Goal: Information Seeking & Learning: Learn about a topic

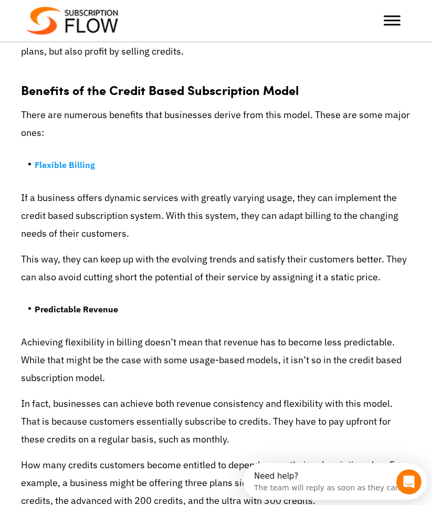
scroll to position [1708, 0]
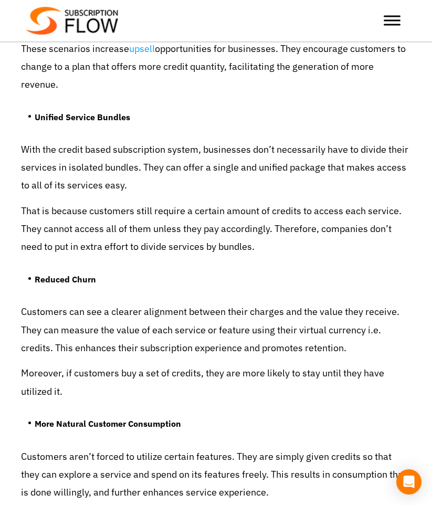
scroll to position [2475, 0]
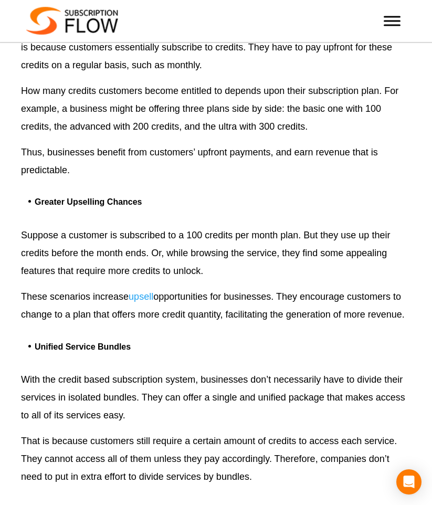
scroll to position [3554, 0]
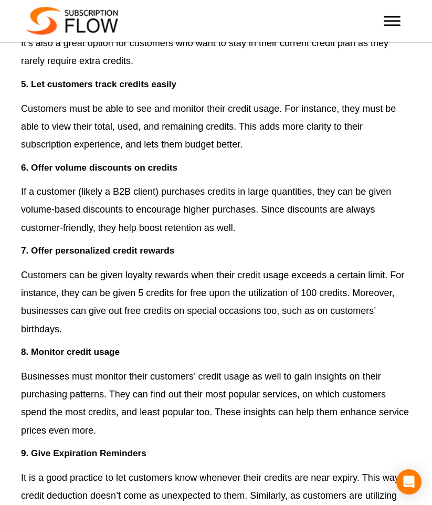
click at [182, 270] on p "Customers can be given loyalty rewards when their credit usage exceeds a certai…" at bounding box center [216, 302] width 390 height 72
click at [305, 302] on p "Customers can be given loyalty rewards when their credit usage exceeds a certai…" at bounding box center [216, 302] width 390 height 72
